Goal: Transaction & Acquisition: Purchase product/service

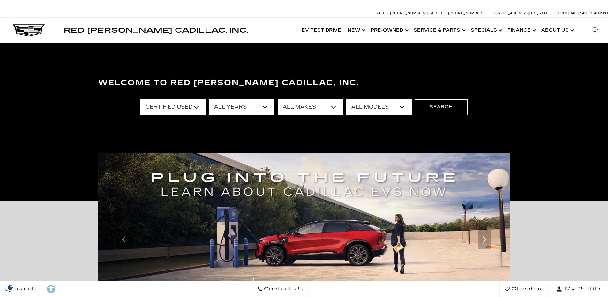
select select "Certified Used"
select select "2024"
click at [209, 99] on select "All Years 2024 2022" at bounding box center [241, 106] width 65 height 15
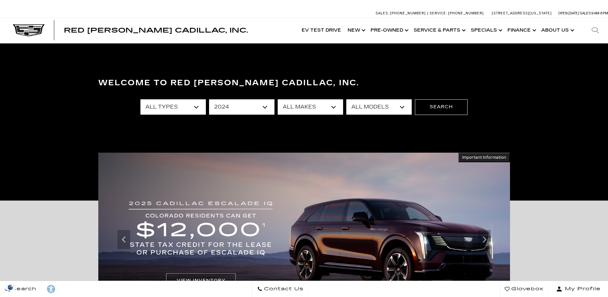
click at [333, 109] on select "All Makes Cadillac" at bounding box center [310, 106] width 65 height 15
select select "Cadillac"
click at [278, 99] on select "All Makes Cadillac" at bounding box center [310, 106] width 65 height 15
click at [401, 105] on select "All Models Escalade" at bounding box center [379, 106] width 65 height 15
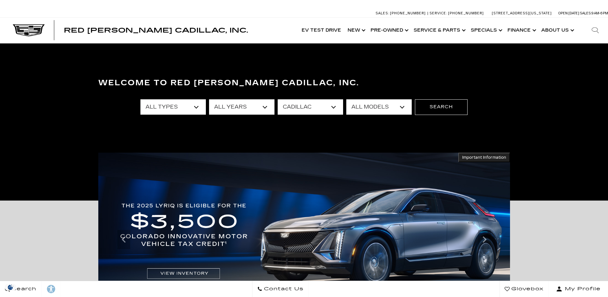
click at [347, 99] on select "All Models Escalade" at bounding box center [379, 106] width 65 height 15
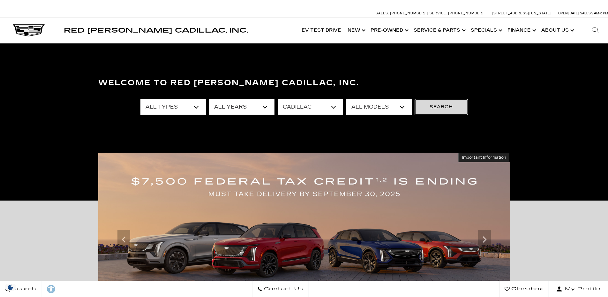
click at [439, 102] on button "Search" at bounding box center [441, 106] width 53 height 15
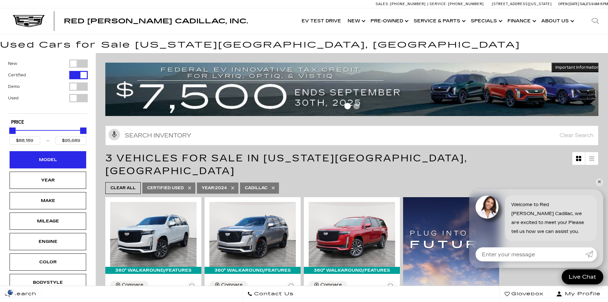
click at [46, 163] on div "Model" at bounding box center [48, 159] width 32 height 7
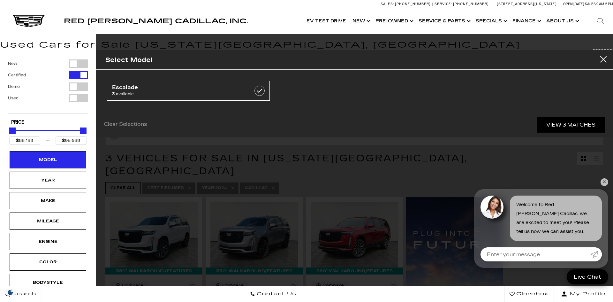
click at [602, 58] on button "close" at bounding box center [603, 59] width 19 height 19
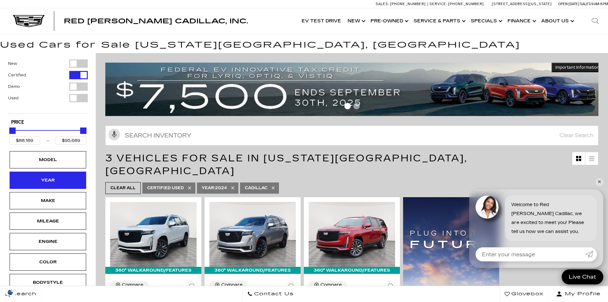
click at [49, 183] on div "Year" at bounding box center [48, 180] width 32 height 7
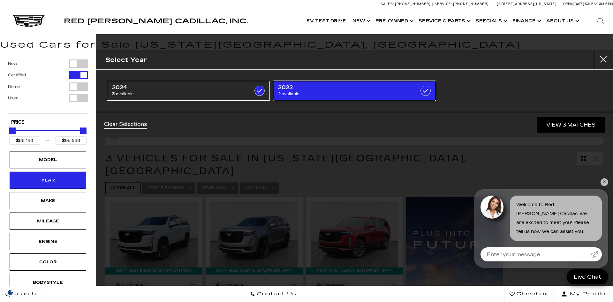
click at [295, 90] on span "2022" at bounding box center [343, 87] width 130 height 6
type input "$33,189"
checkbox input "true"
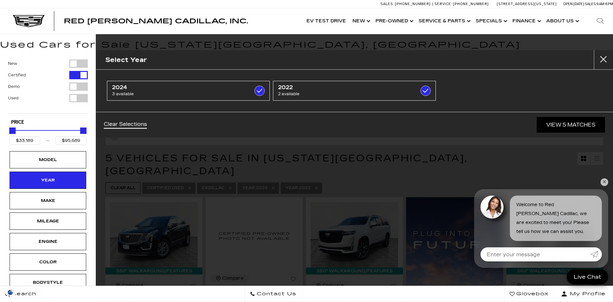
click at [161, 228] on div "Select Year 2024 3 available 2022 2 available Clear Selections View 5 Matches" at bounding box center [354, 151] width 517 height 302
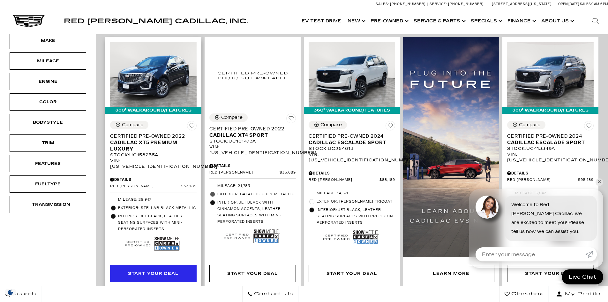
scroll to position [160, 0]
click at [598, 181] on link "✕" at bounding box center [600, 182] width 8 height 8
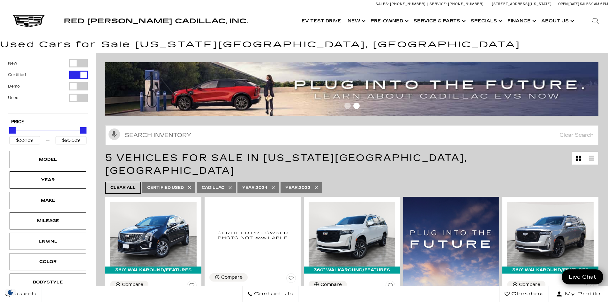
scroll to position [0, 0]
